Goal: Find specific page/section: Find specific page/section

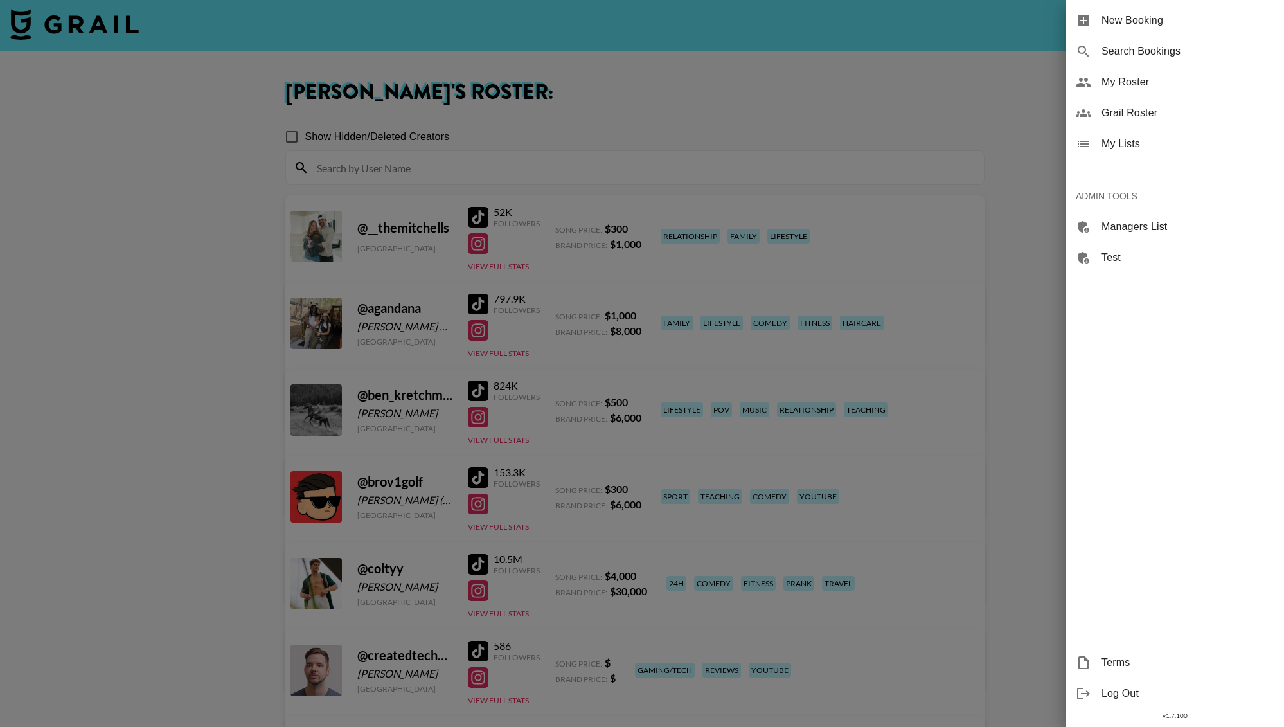
click at [1149, 120] on span "Grail Roster" at bounding box center [1188, 112] width 172 height 15
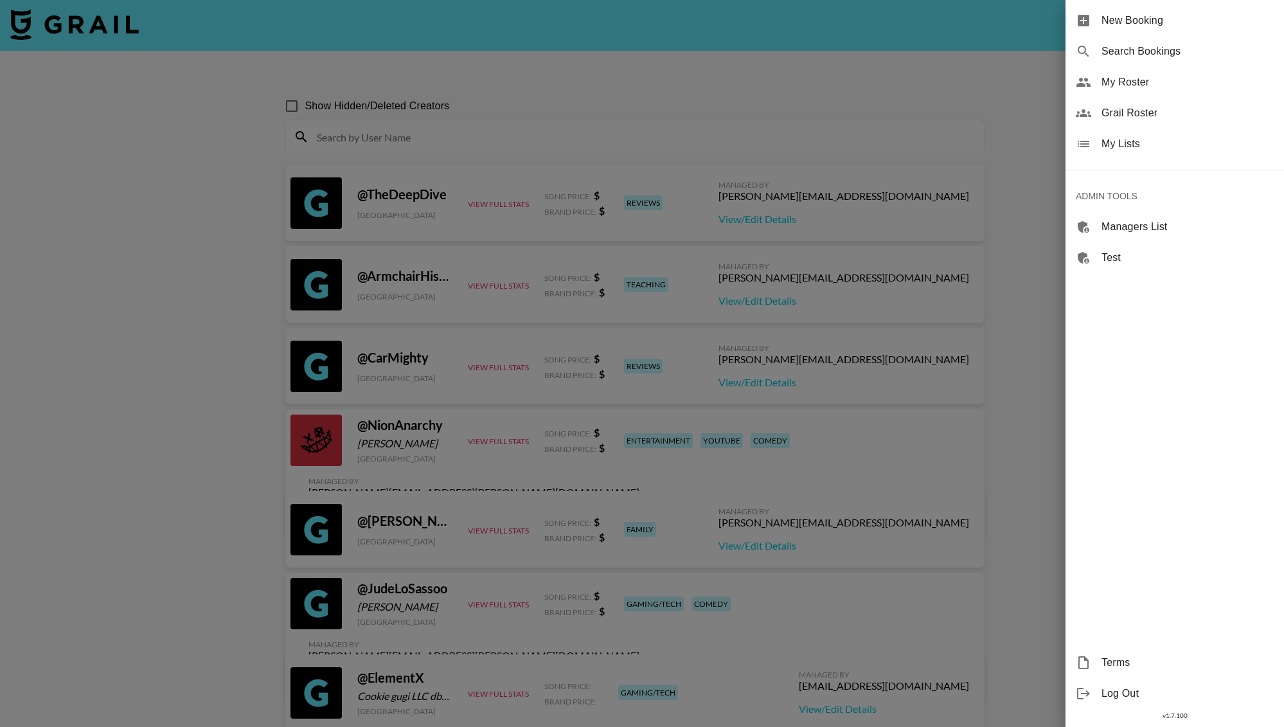
click at [296, 45] on div at bounding box center [642, 363] width 1284 height 727
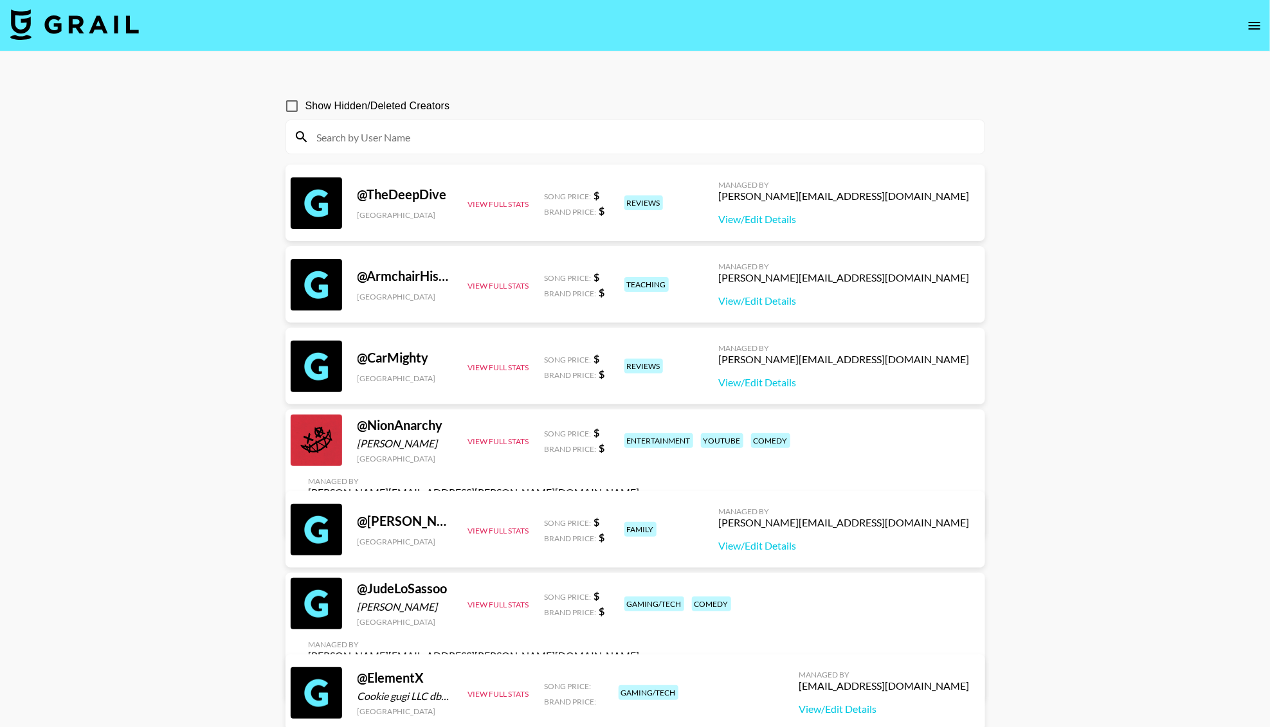
click at [347, 137] on input at bounding box center [642, 137] width 667 height 21
paste input "@kaitlyn.drew"
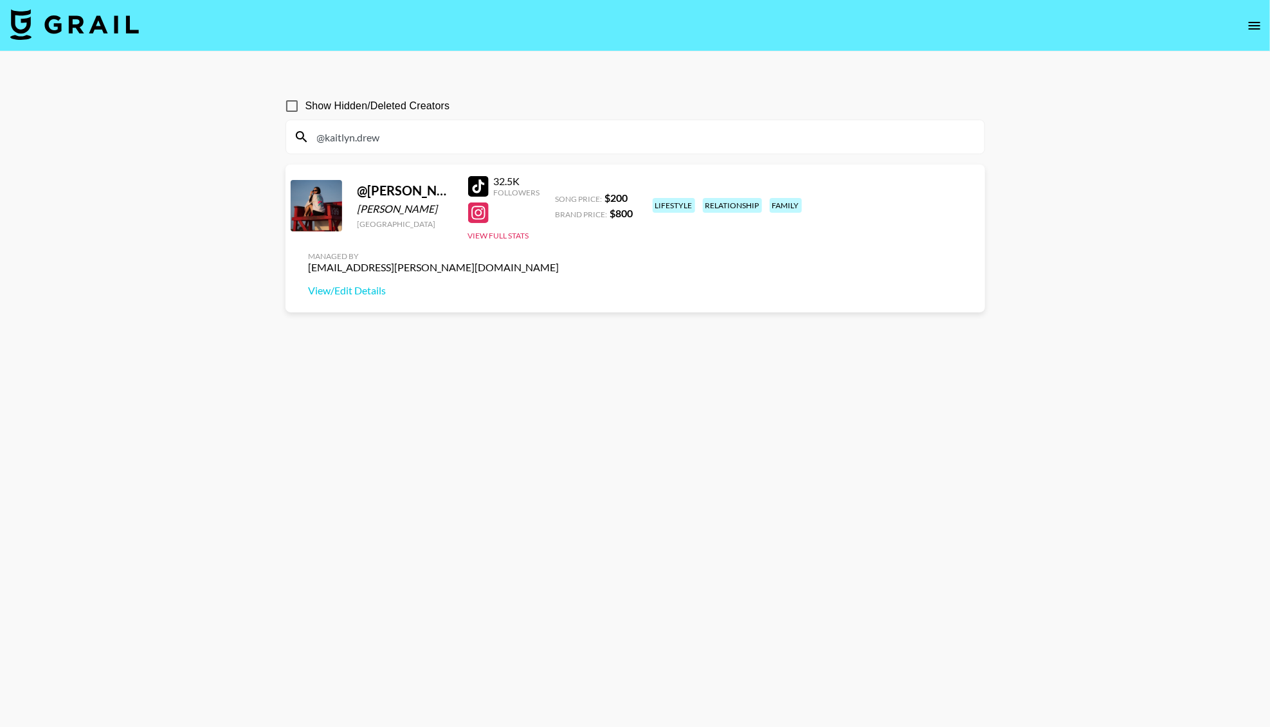
click at [429, 145] on input "@kaitlyn.drew" at bounding box center [642, 137] width 667 height 21
paste input "hannahcorrineb"
type input "@hannahcor"
